Goal: Task Accomplishment & Management: Manage account settings

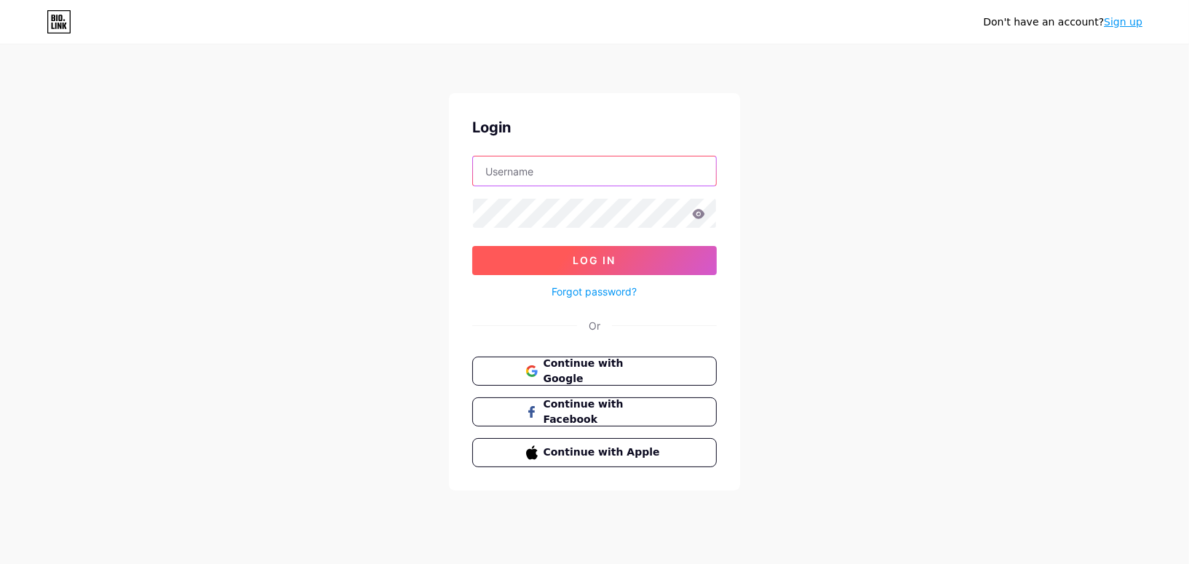
type input "[PERSON_NAME][EMAIL_ADDRESS][PERSON_NAME][DOMAIN_NAME]"
click at [590, 261] on span "Log In" at bounding box center [595, 260] width 43 height 12
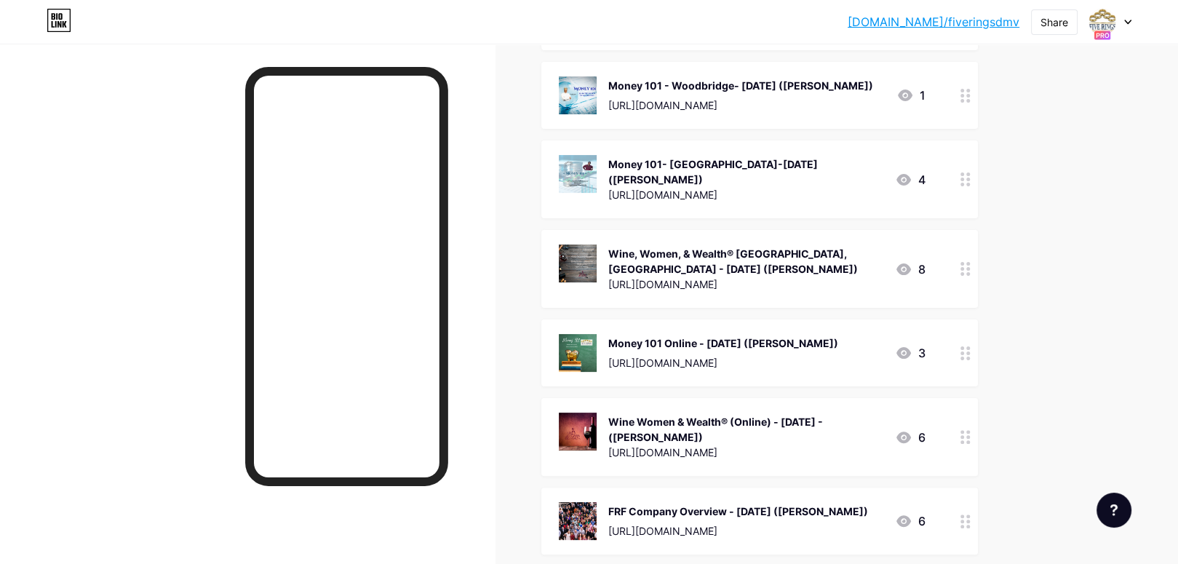
scroll to position [364, 0]
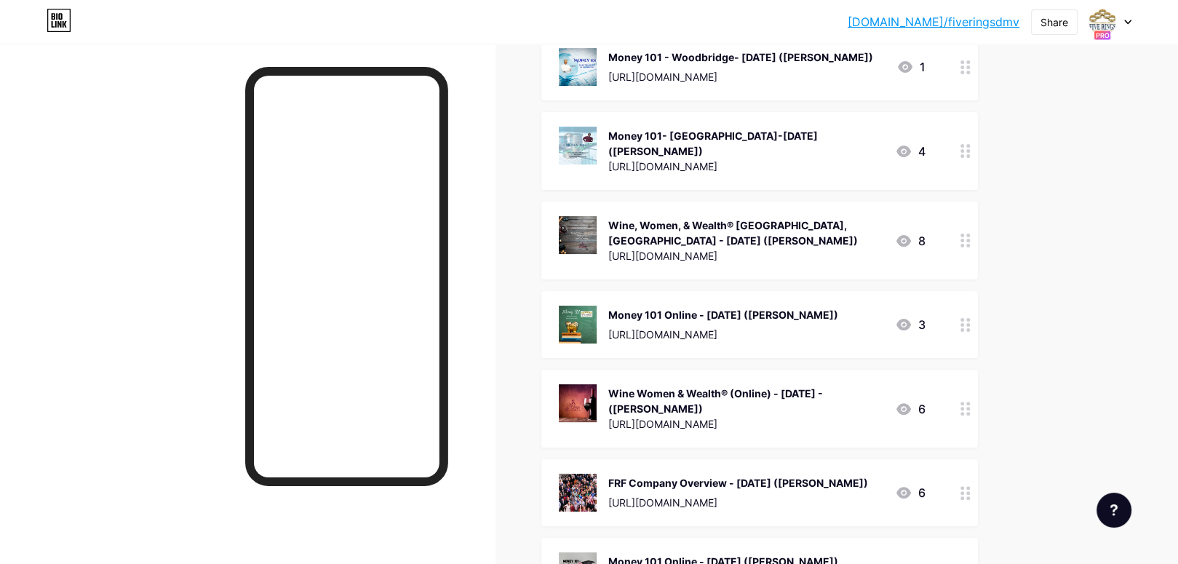
click at [971, 323] on icon at bounding box center [966, 325] width 10 height 14
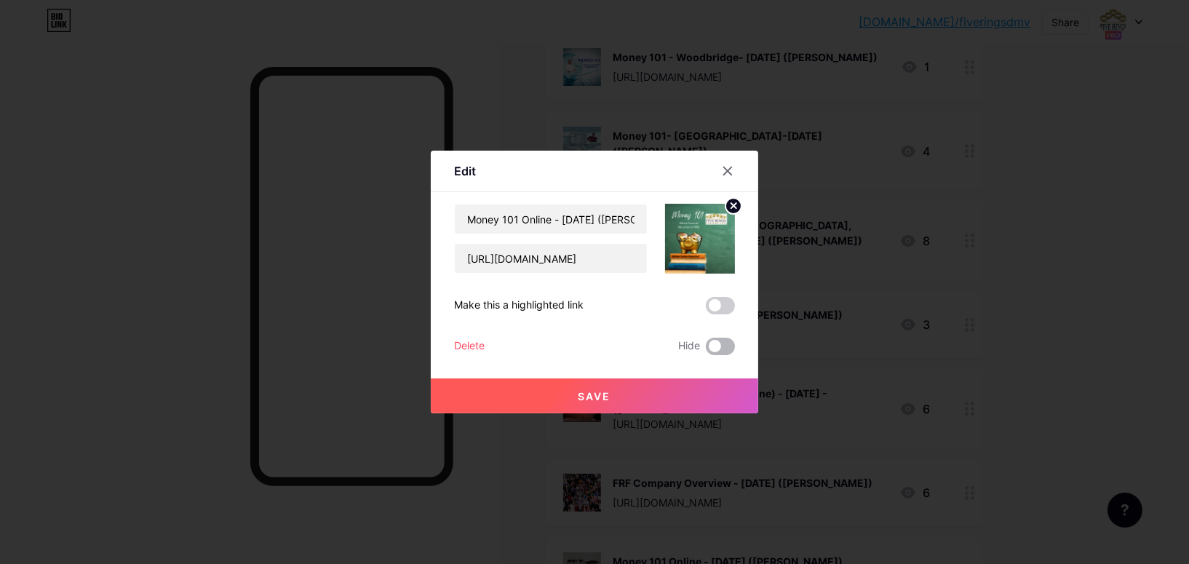
click at [721, 349] on span at bounding box center [720, 346] width 29 height 17
click at [706, 350] on input "checkbox" at bounding box center [706, 350] width 0 height 0
click at [595, 394] on span "Save" at bounding box center [595, 396] width 33 height 12
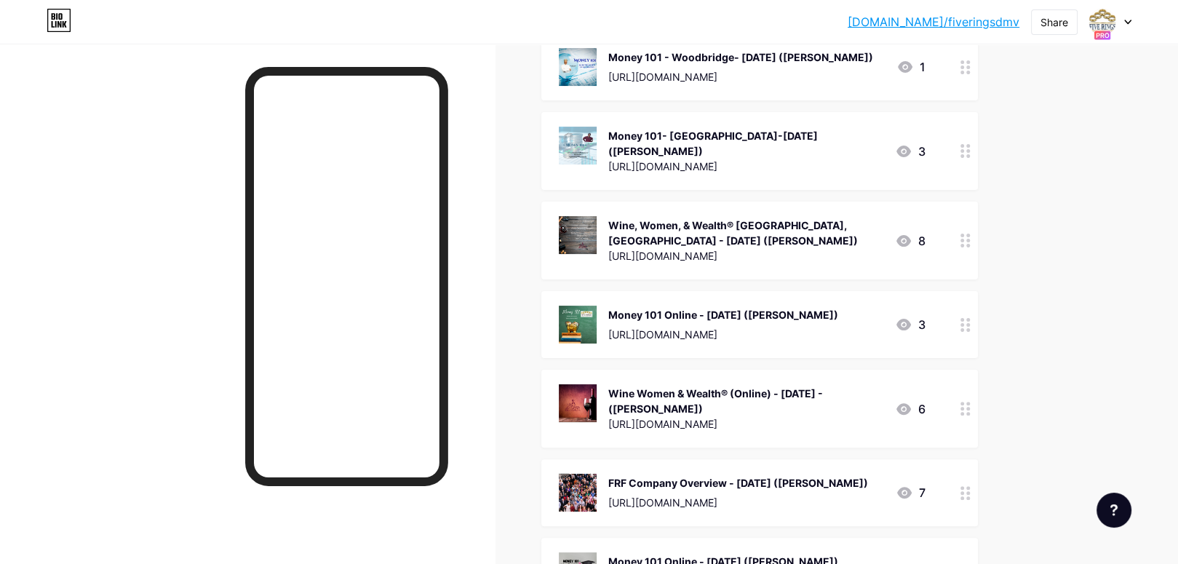
click at [970, 404] on icon at bounding box center [966, 409] width 10 height 14
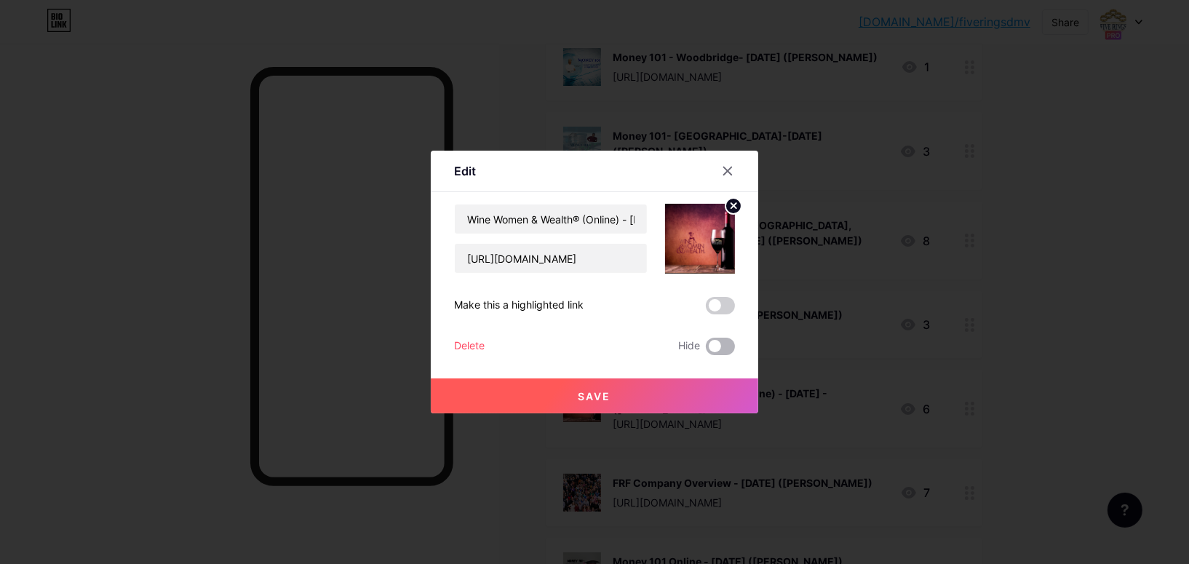
click at [713, 346] on span at bounding box center [720, 346] width 29 height 17
click at [706, 350] on input "checkbox" at bounding box center [706, 350] width 0 height 0
click at [592, 392] on span "Save" at bounding box center [595, 396] width 33 height 12
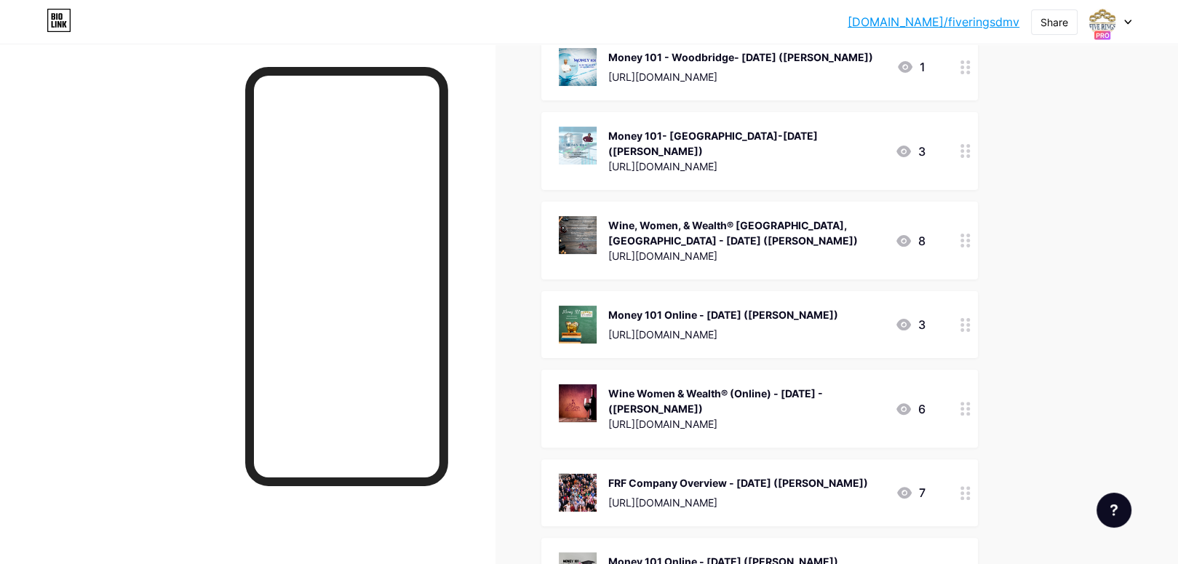
click at [969, 489] on icon at bounding box center [966, 493] width 10 height 14
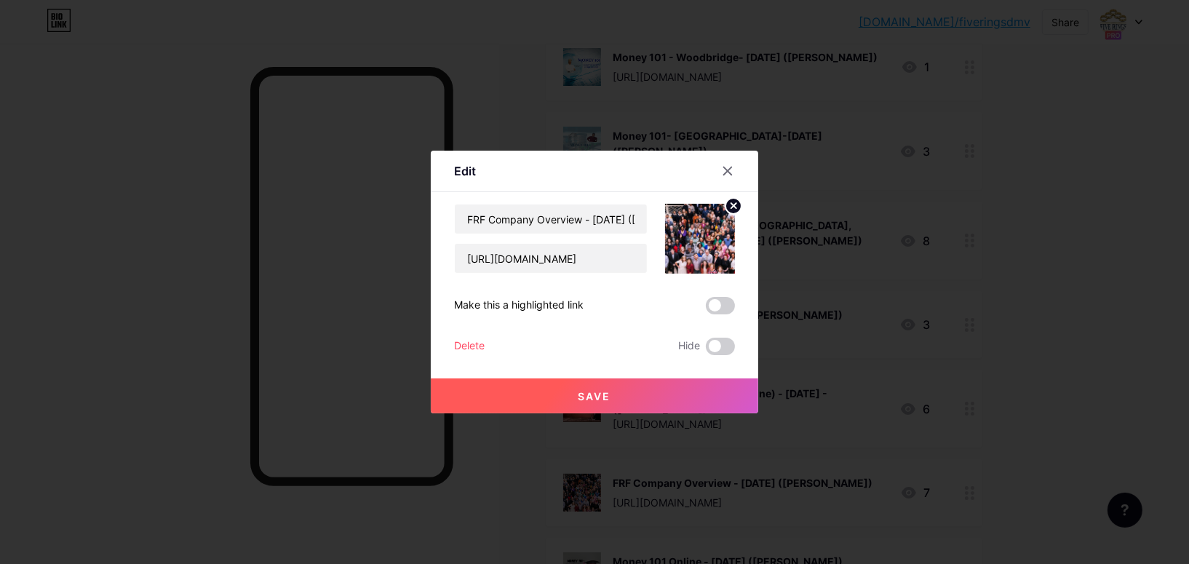
click at [725, 170] on icon at bounding box center [728, 171] width 12 height 12
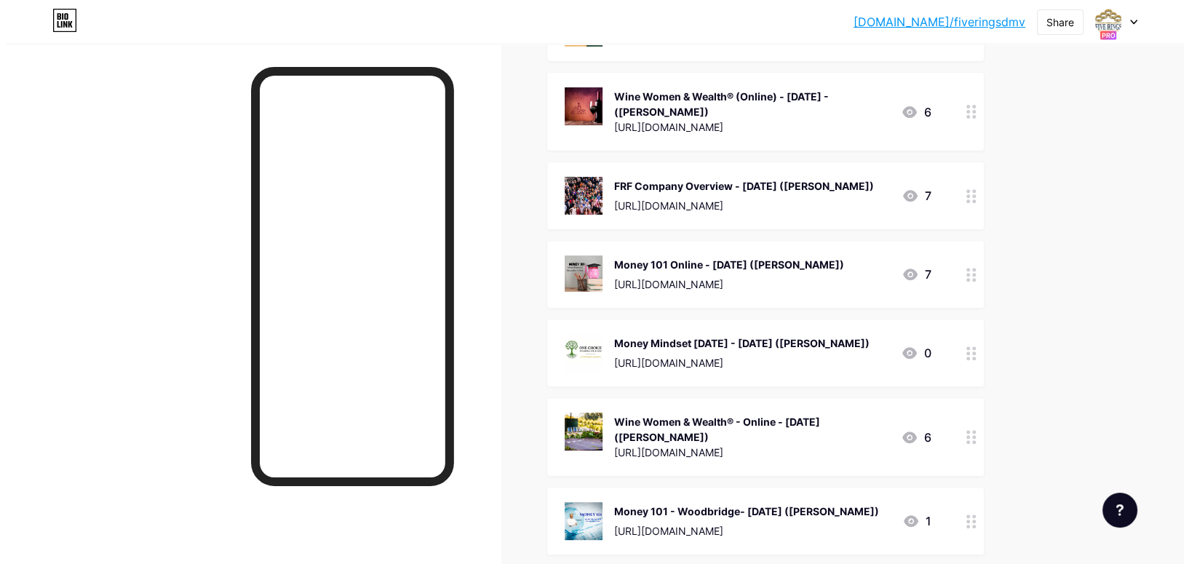
scroll to position [801, 0]
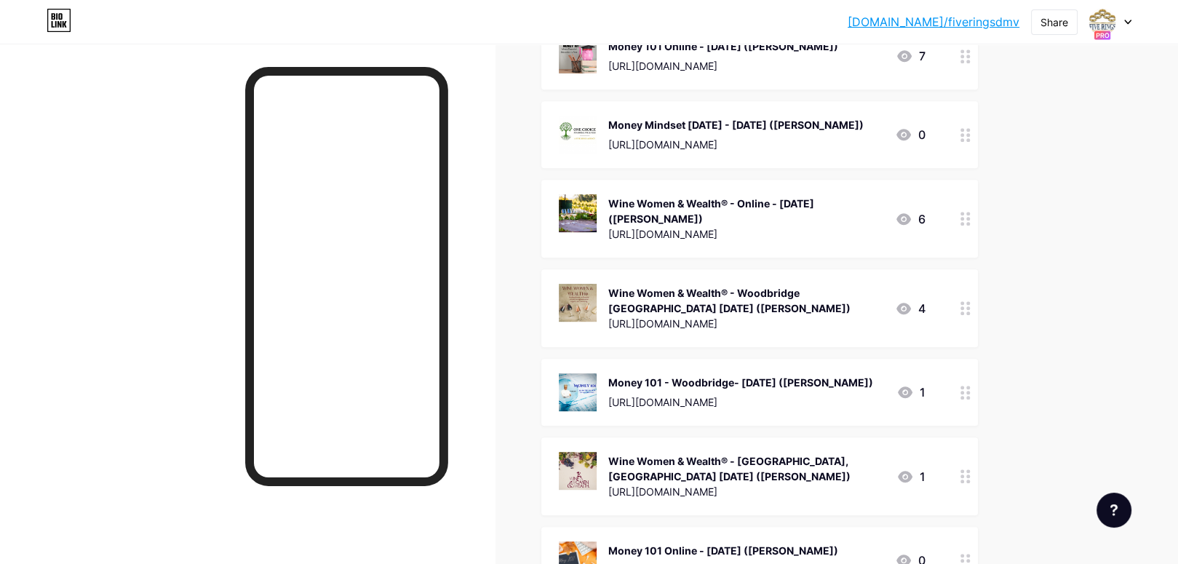
click at [701, 375] on div "Money 101 - Woodbridge- [DATE] ([PERSON_NAME])" at bounding box center [740, 382] width 265 height 15
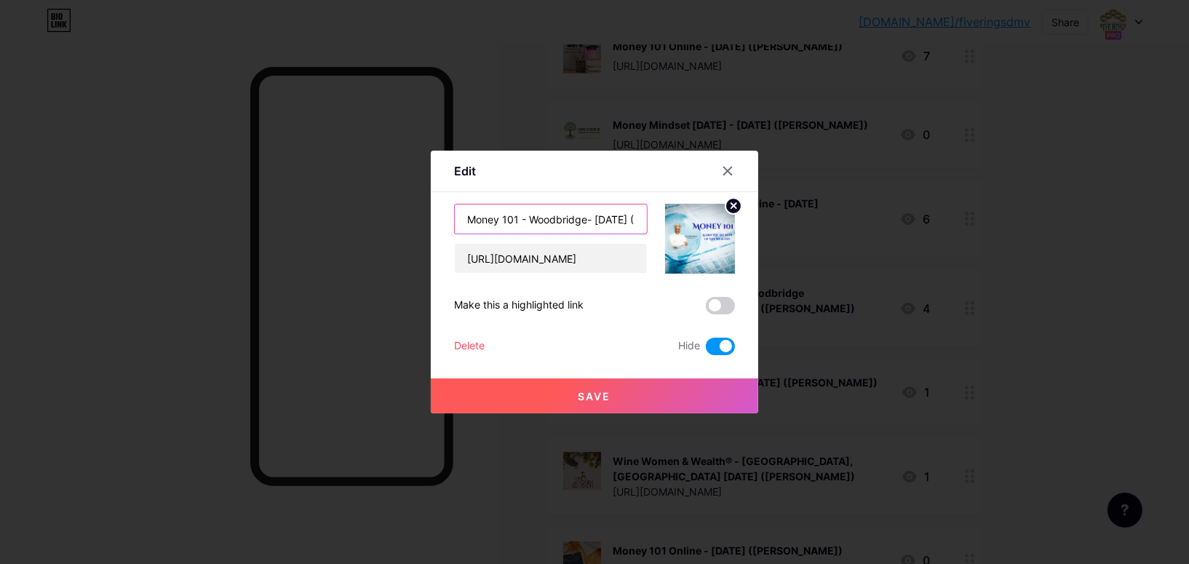
drag, startPoint x: 619, startPoint y: 218, endPoint x: 597, endPoint y: 220, distance: 22.6
click at [597, 220] on input "Money 101 - Woodbridge- [DATE] ([PERSON_NAME])" at bounding box center [551, 219] width 192 height 29
type input "Money 101 - Woodbridge- [DATE] ([PERSON_NAME])"
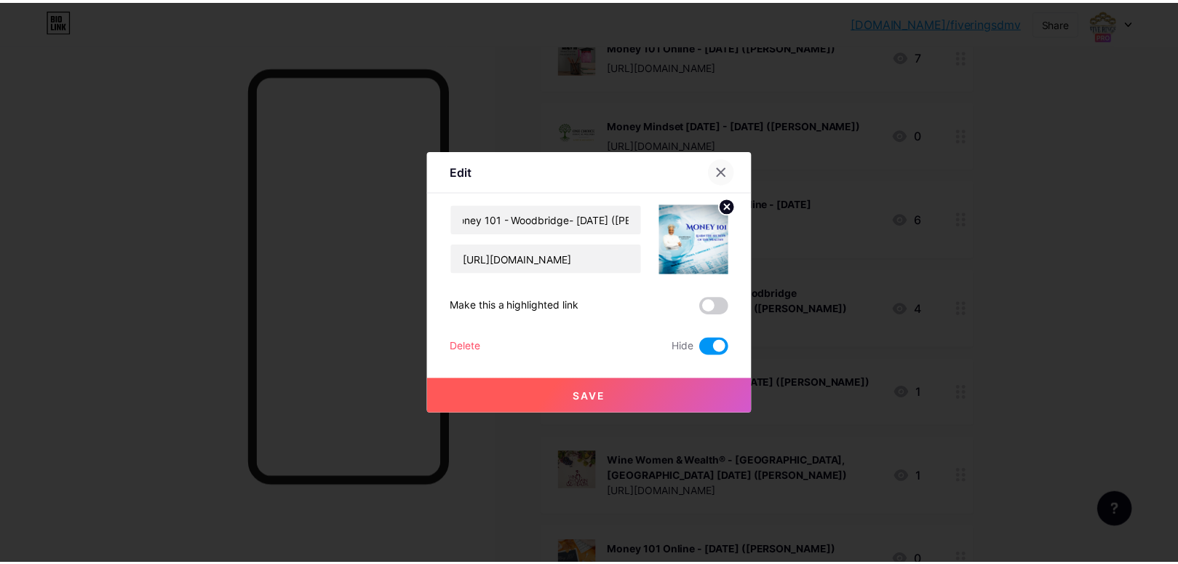
scroll to position [0, 0]
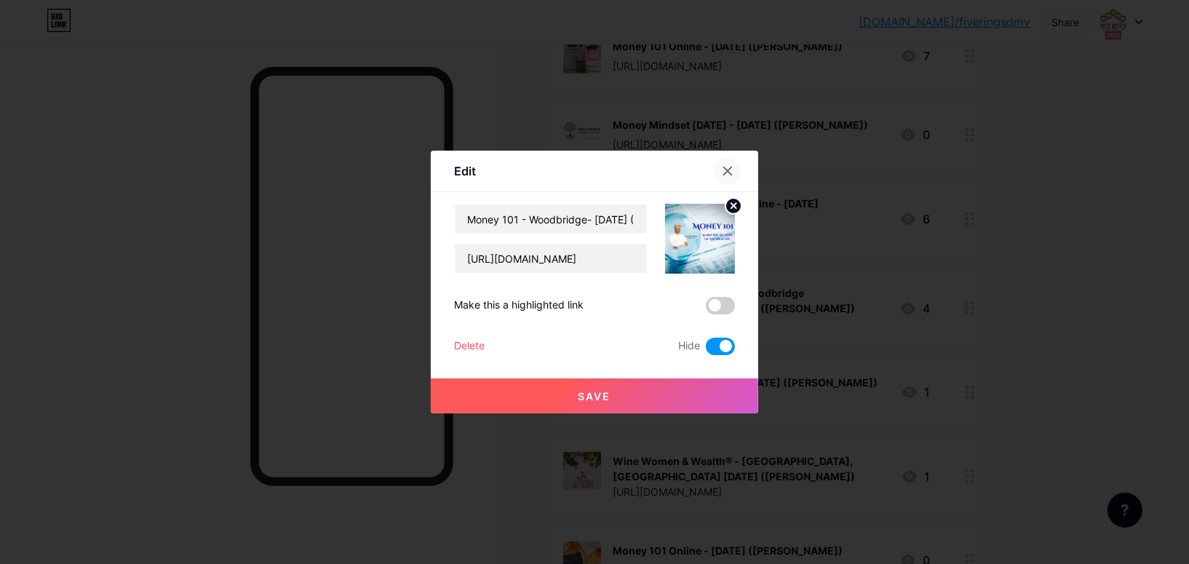
click at [724, 172] on icon at bounding box center [728, 171] width 12 height 12
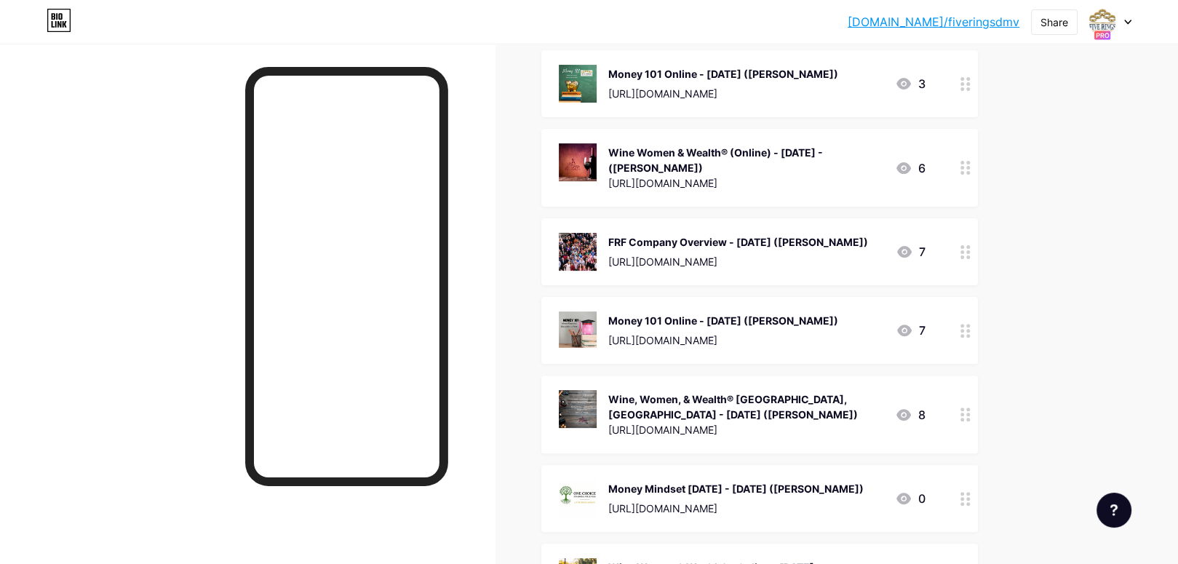
scroll to position [582, 0]
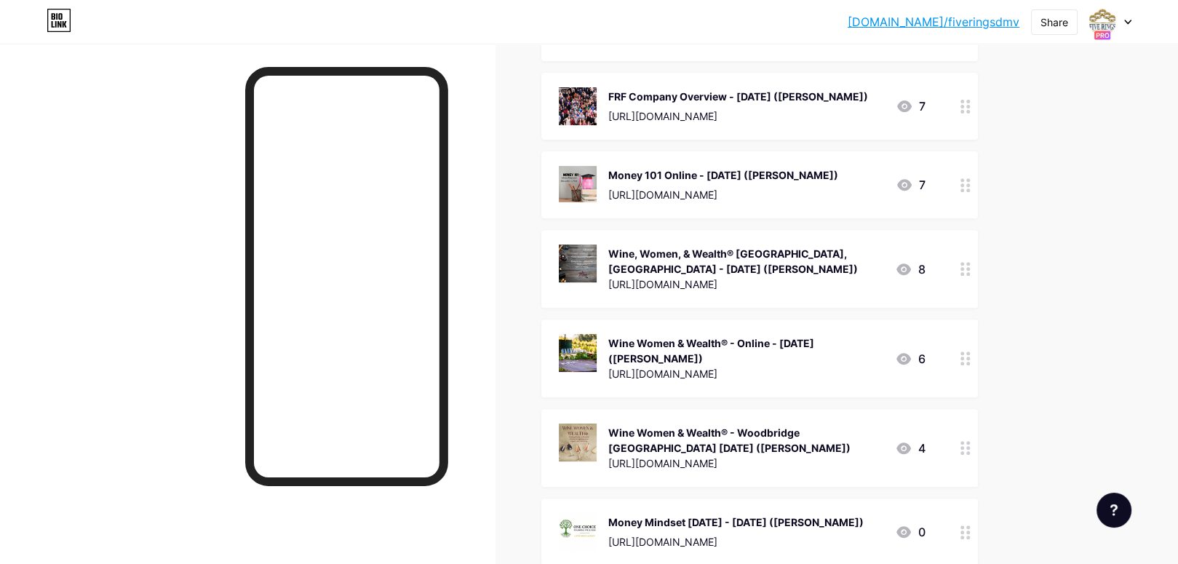
click at [760, 515] on div "Money Mindset [DATE] - [DATE] ([PERSON_NAME])" at bounding box center [735, 522] width 255 height 15
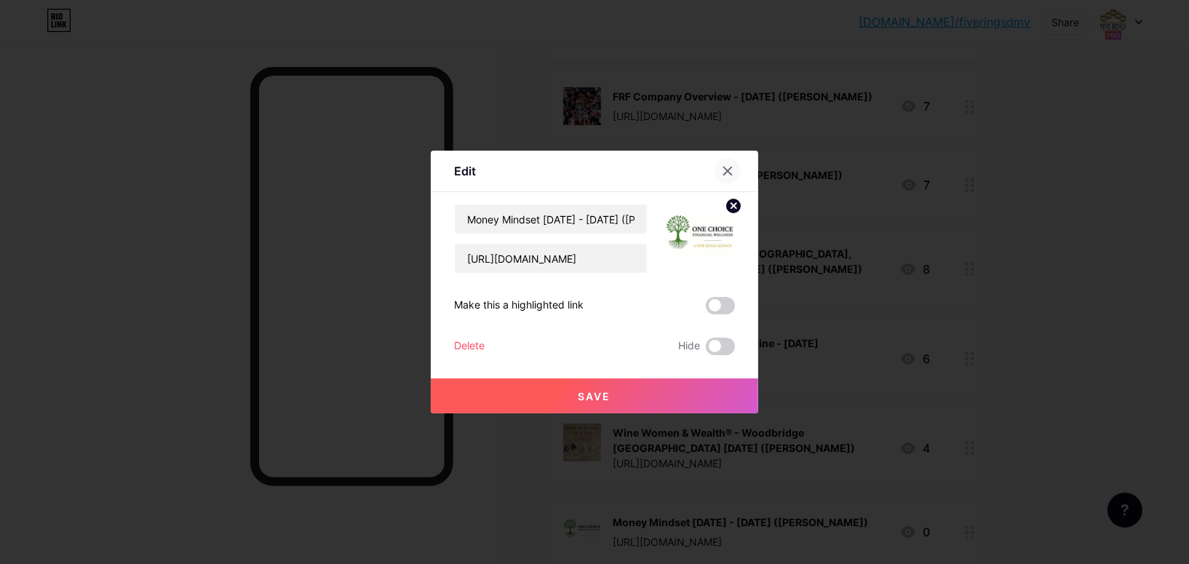
click at [722, 169] on icon at bounding box center [728, 171] width 12 height 12
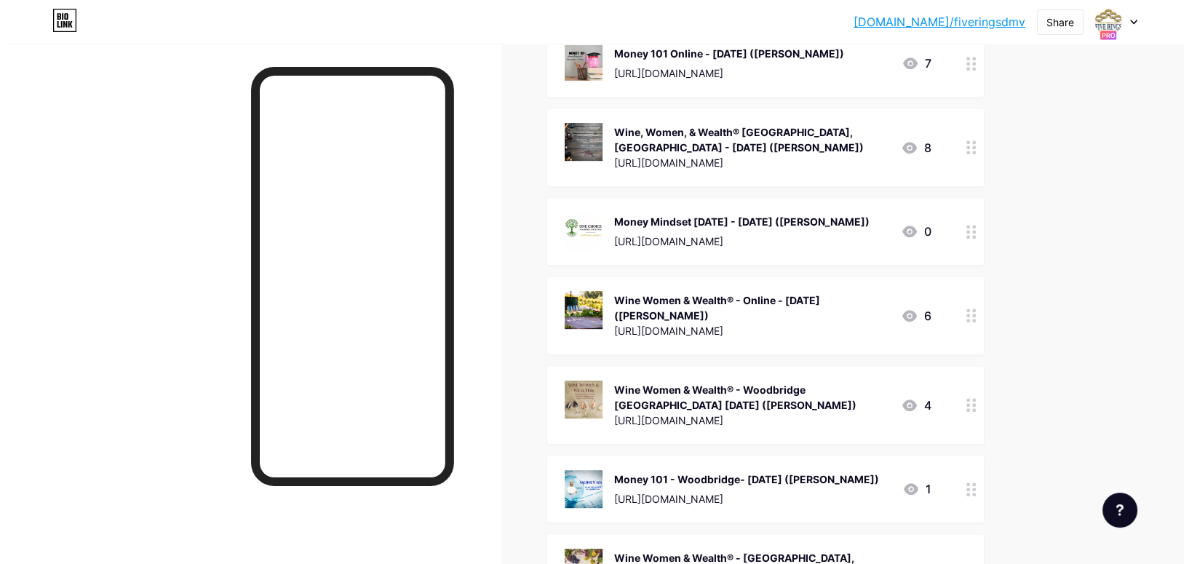
scroll to position [655, 0]
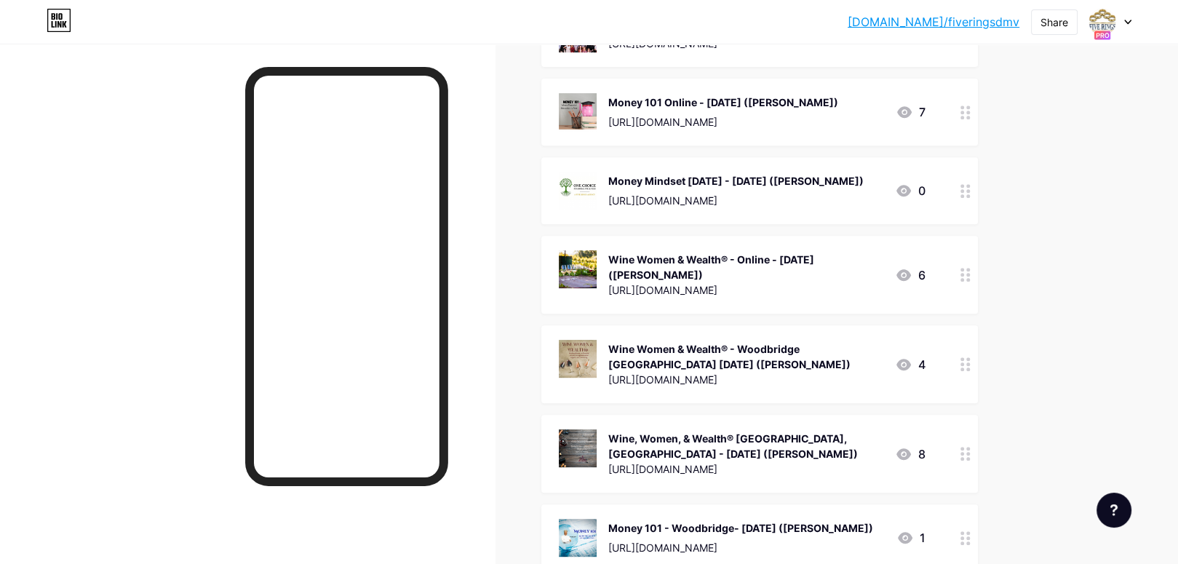
click at [793, 440] on div "Wine, Women, & Wealth® [GEOGRAPHIC_DATA], [GEOGRAPHIC_DATA] - [DATE] ([PERSON_N…" at bounding box center [745, 446] width 275 height 31
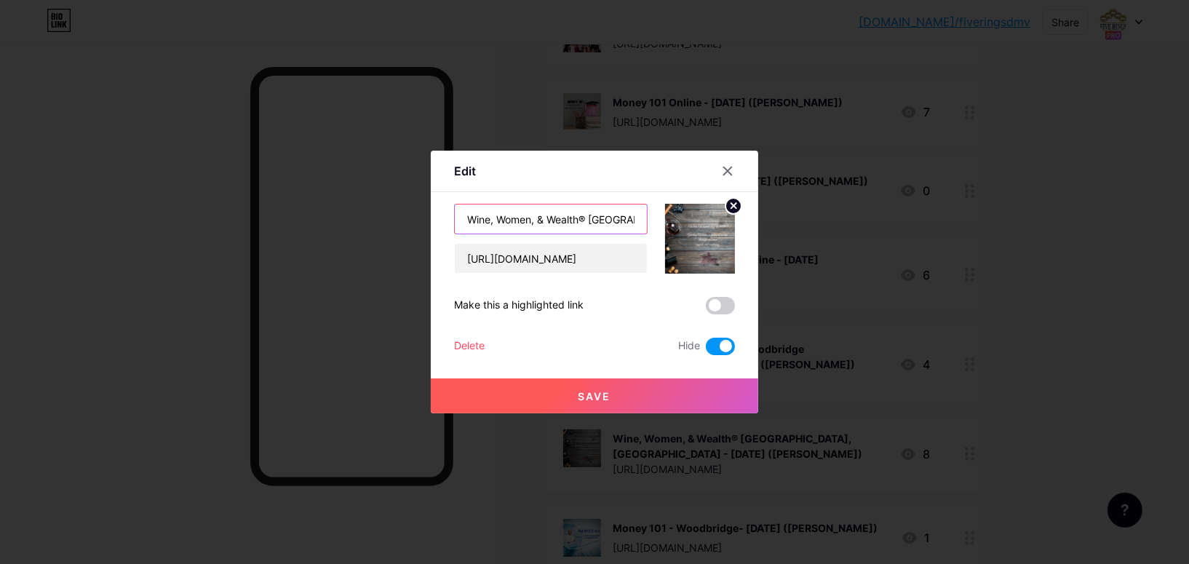
click at [609, 219] on input "Wine, Women, & Wealth® [GEOGRAPHIC_DATA], [GEOGRAPHIC_DATA] - [DATE] ([PERSON_N…" at bounding box center [551, 219] width 192 height 29
click at [592, 213] on input "Wine, Women, & Wealth® [GEOGRAPHIC_DATA], [GEOGRAPHIC_DATA] - [DATE] ([PERSON_N…" at bounding box center [551, 219] width 192 height 29
click at [603, 219] on input "Wine, Women, & Wealth® [GEOGRAPHIC_DATA], [GEOGRAPHIC_DATA] - [DATE] ([PERSON_N…" at bounding box center [551, 219] width 192 height 29
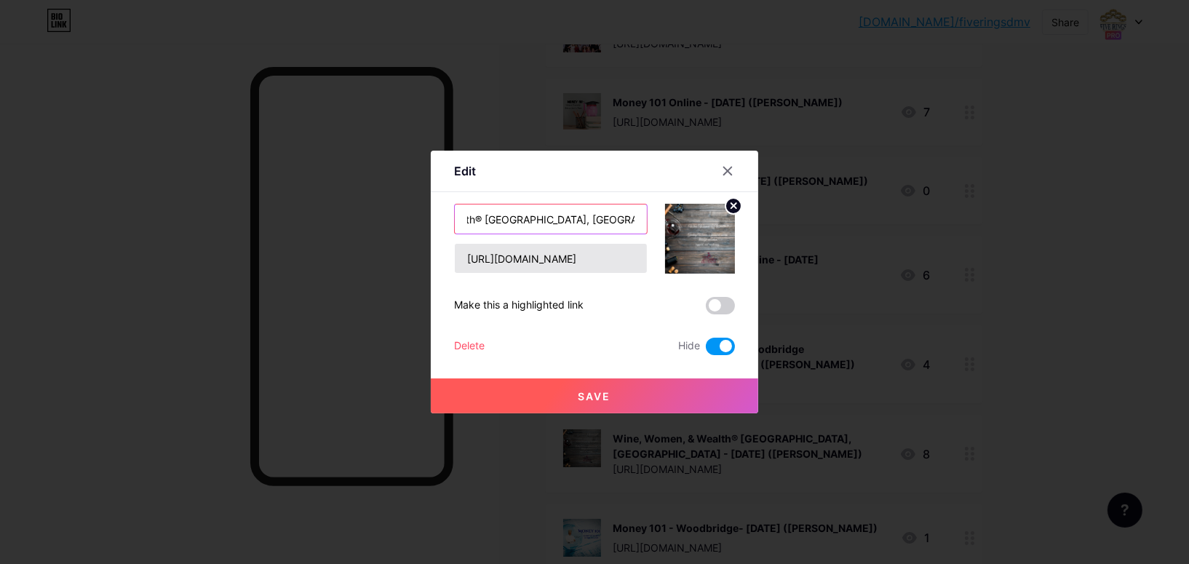
type input "Wine, Women, & Wealth® [GEOGRAPHIC_DATA], [GEOGRAPHIC_DATA] - [DATE]"
drag, startPoint x: 464, startPoint y: 259, endPoint x: 638, endPoint y: 258, distance: 174.0
click at [638, 258] on input "[URL][DOMAIN_NAME]" at bounding box center [551, 258] width 192 height 29
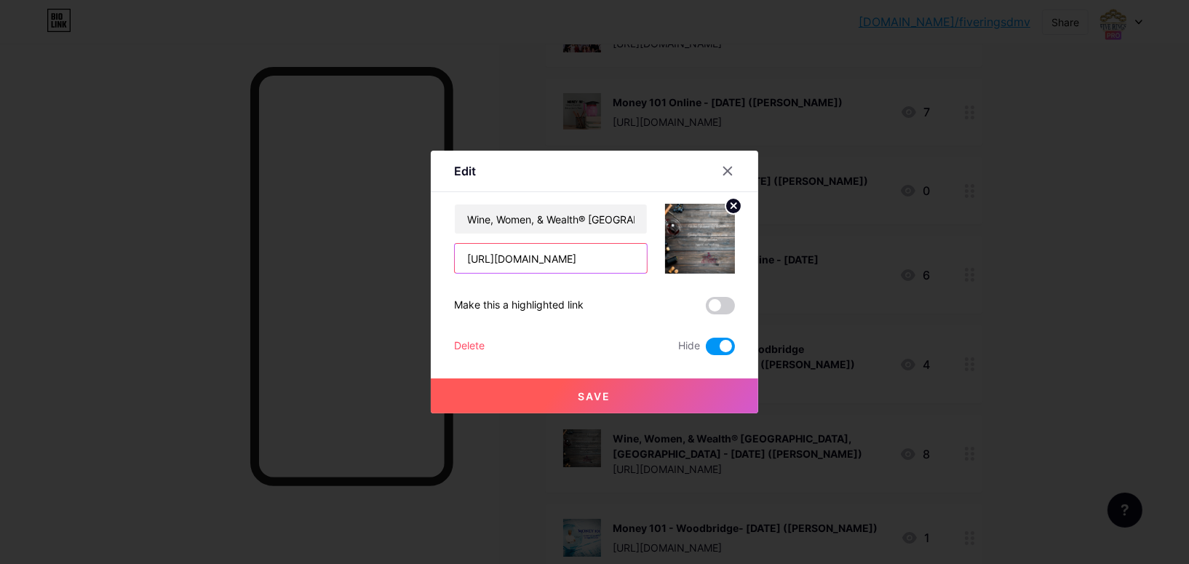
click at [536, 258] on input "[URL][DOMAIN_NAME]" at bounding box center [551, 258] width 192 height 29
click at [556, 261] on input "[URL][DOMAIN_NAME]" at bounding box center [551, 258] width 192 height 29
type input "[URL][DOMAIN_NAME]"
click at [599, 395] on span "Save" at bounding box center [595, 396] width 33 height 12
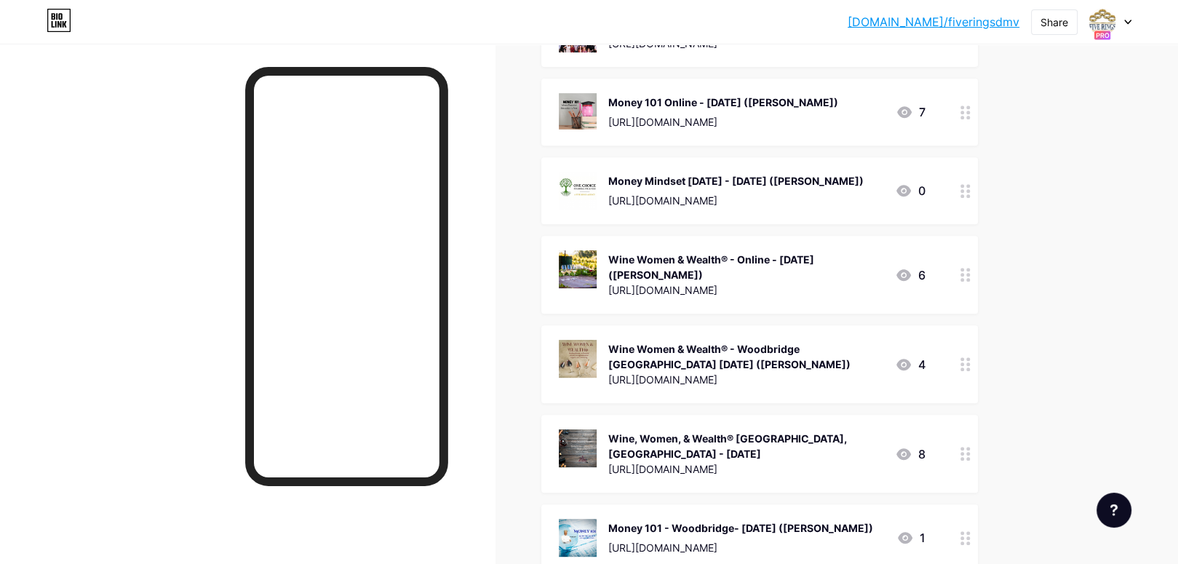
click at [762, 441] on div "Wine, Women, & Wealth® [GEOGRAPHIC_DATA], [GEOGRAPHIC_DATA] - [DATE]" at bounding box center [745, 446] width 275 height 31
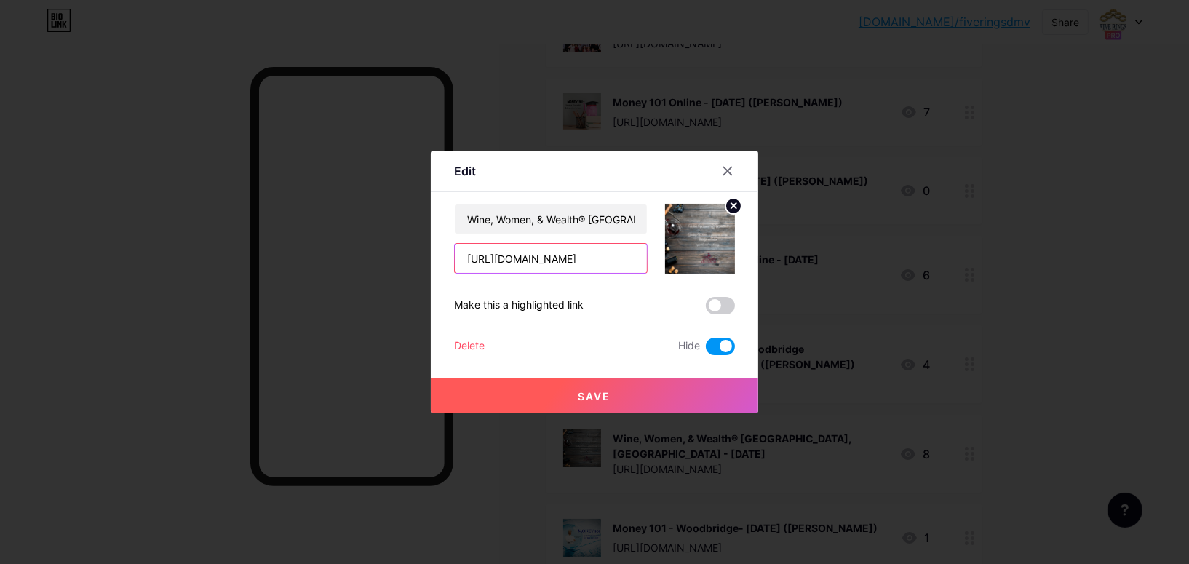
drag, startPoint x: 502, startPoint y: 258, endPoint x: 618, endPoint y: 259, distance: 115.7
click at [618, 259] on input "[URL][DOMAIN_NAME]" at bounding box center [551, 258] width 192 height 29
click at [592, 398] on span "Save" at bounding box center [595, 396] width 33 height 12
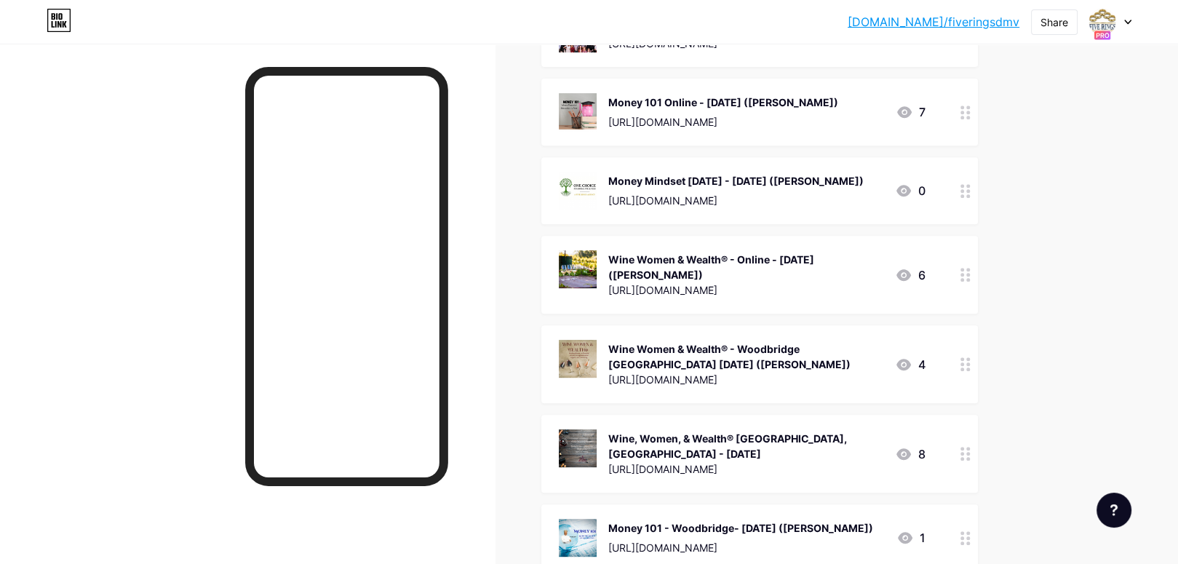
click at [854, 437] on div "Wine, Women, & Wealth® [GEOGRAPHIC_DATA], [GEOGRAPHIC_DATA] - [DATE]" at bounding box center [745, 446] width 275 height 31
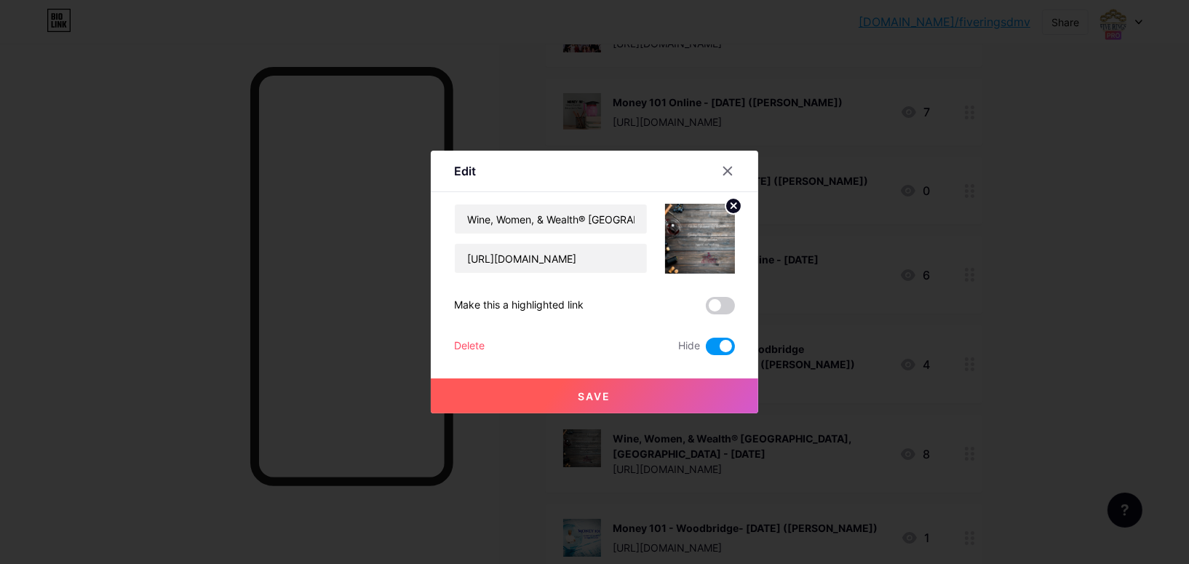
click at [728, 344] on span at bounding box center [720, 346] width 29 height 17
click at [706, 350] on input "checkbox" at bounding box center [706, 350] width 0 height 0
click at [592, 388] on button "Save" at bounding box center [595, 395] width 328 height 35
